Goal: Task Accomplishment & Management: Manage account settings

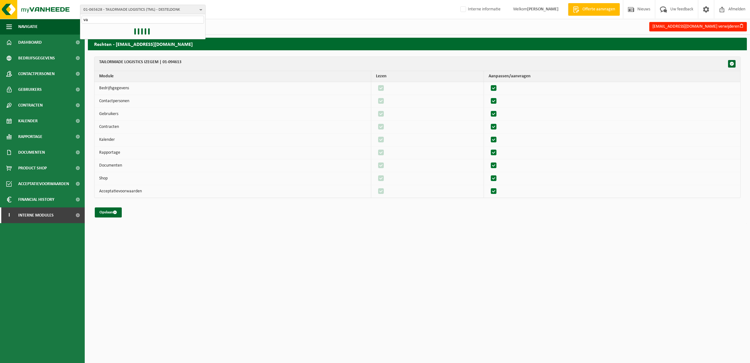
type input "v"
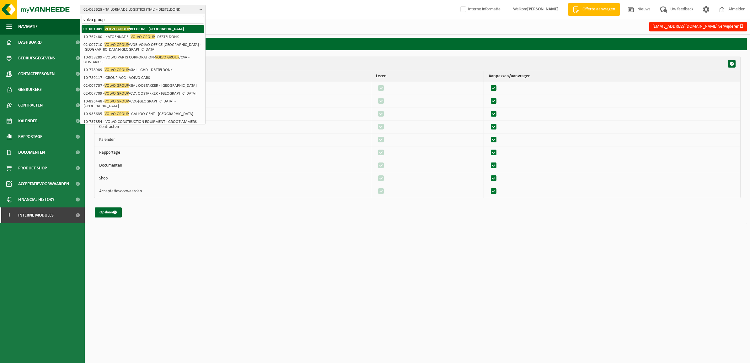
type input "volvo group"
click at [134, 30] on strong "01-001001 - VOLVO GROUP BELGIUM - OOSTAKKER" at bounding box center [134, 28] width 100 height 5
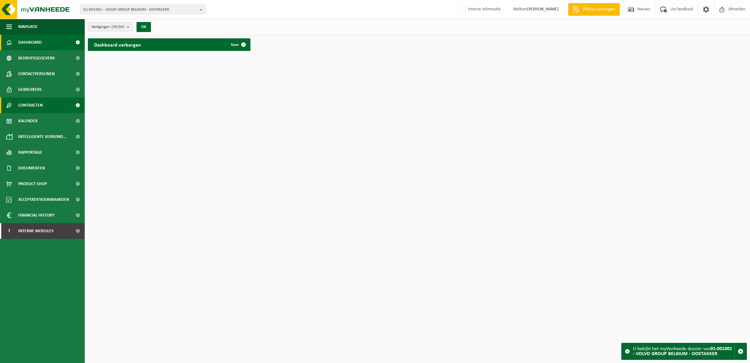
click at [45, 107] on link "Contracten" at bounding box center [42, 105] width 85 height 16
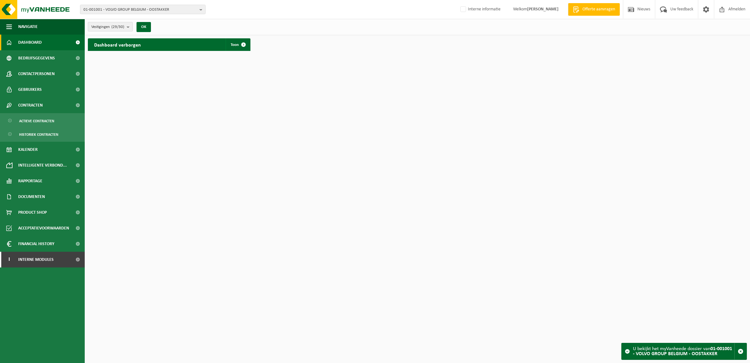
click at [112, 24] on span "Vestigingen (29/30)" at bounding box center [107, 26] width 33 height 9
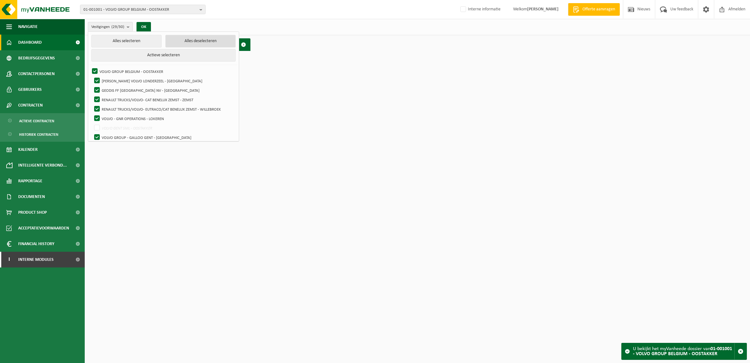
click at [192, 39] on button "Alles deselecteren" at bounding box center [200, 41] width 70 height 13
checkbox input "false"
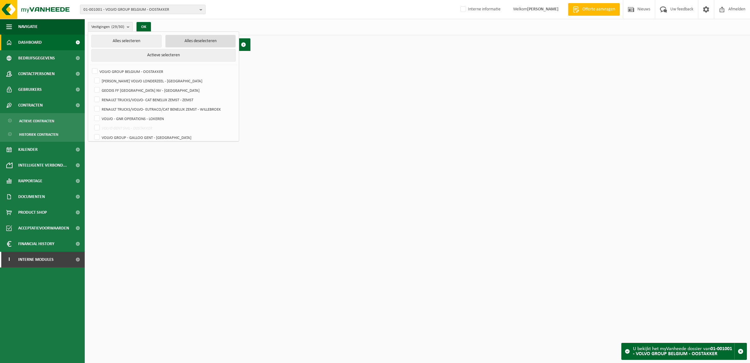
checkbox input "false"
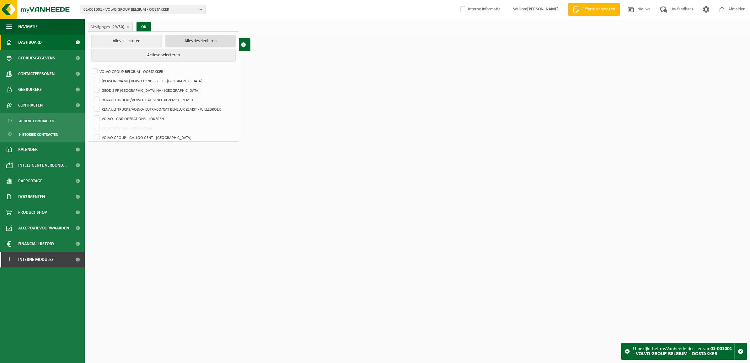
checkbox input "false"
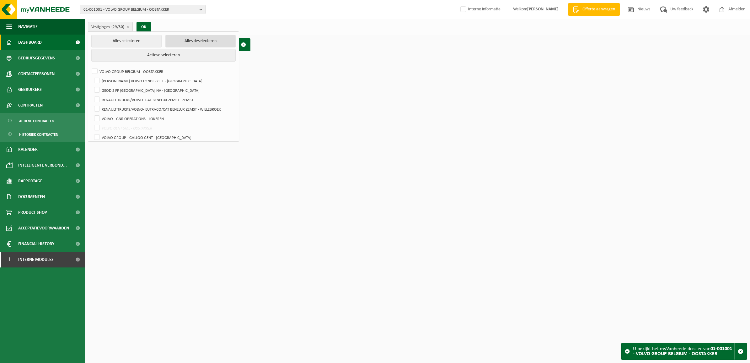
checkbox input "false"
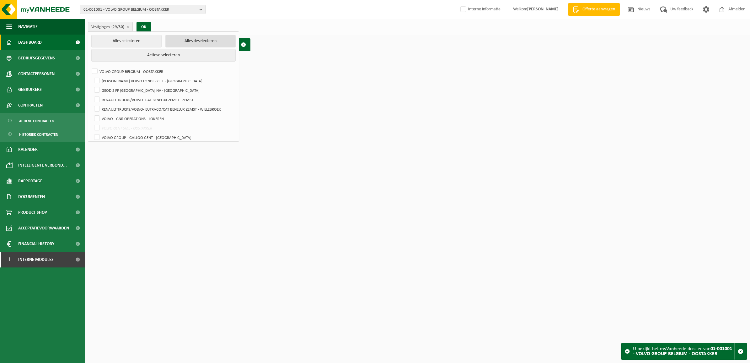
checkbox input "false"
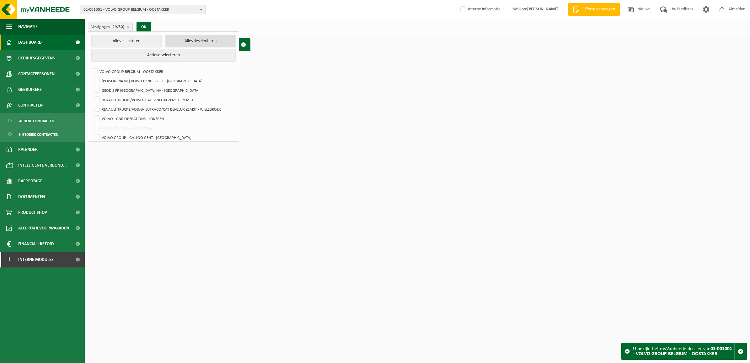
checkbox input "false"
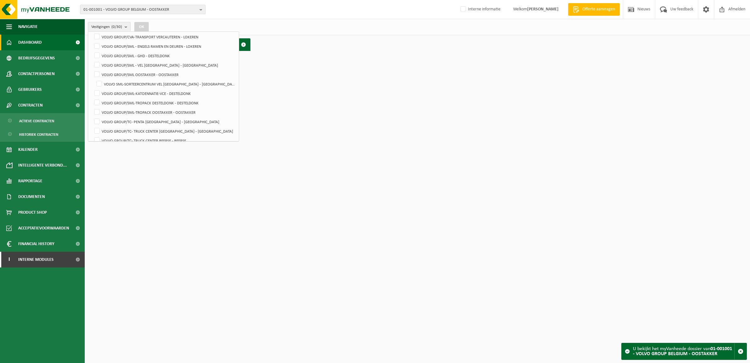
scroll to position [196, 0]
click at [162, 91] on label "VOLVO GROUP/TC- TRUCK CENTER ANTWERPEN - ANTWERPEN" at bounding box center [164, 91] width 143 height 9
click at [92, 87] on input "VOLVO GROUP/TC- TRUCK CENTER ANTWERPEN - ANTWERPEN" at bounding box center [92, 87] width 0 height 0
checkbox input "true"
click at [138, 79] on label "VOLVO GROUP/TC- PENTA ANTWERPEN - ANTWERPEN" at bounding box center [164, 82] width 143 height 9
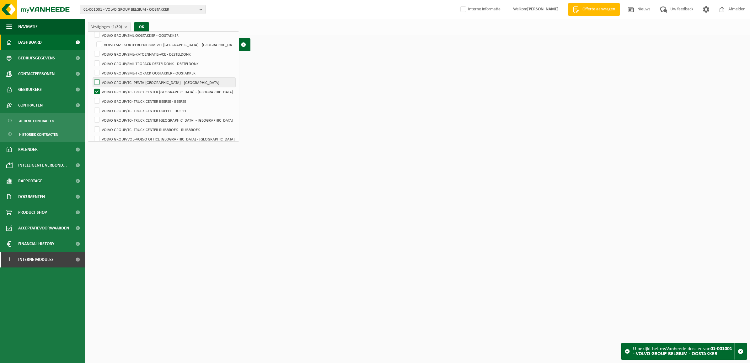
click at [92, 78] on input "VOLVO GROUP/TC- PENTA ANTWERPEN - ANTWERPEN" at bounding box center [92, 77] width 0 height 0
checkbox input "true"
click at [144, 24] on button "OK" at bounding box center [141, 27] width 14 height 10
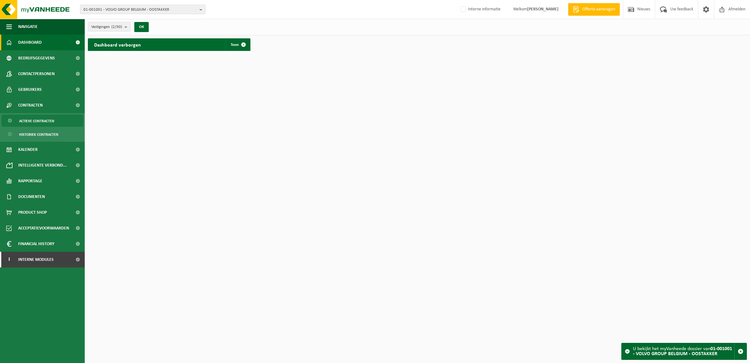
click at [39, 120] on span "Actieve contracten" at bounding box center [36, 121] width 35 height 12
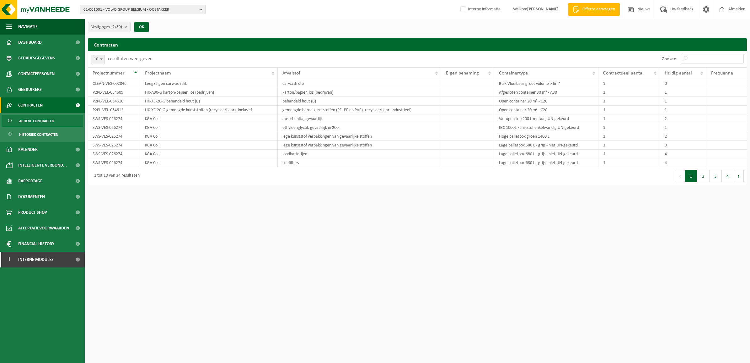
click at [98, 57] on span "10" at bounding box center [97, 59] width 13 height 9
select select "50"
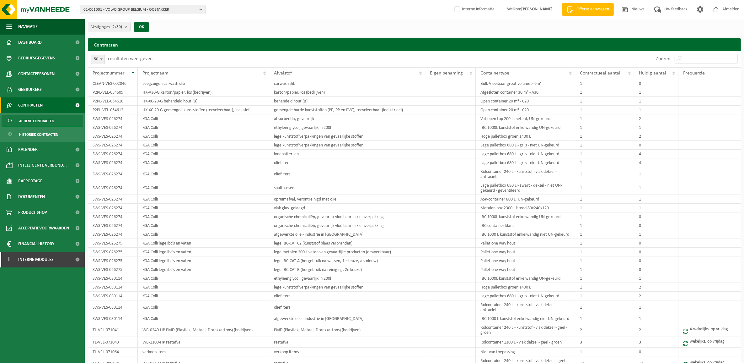
click at [123, 29] on button "Vestigingen (2/30)" at bounding box center [109, 26] width 43 height 9
